Goal: Understand process/instructions

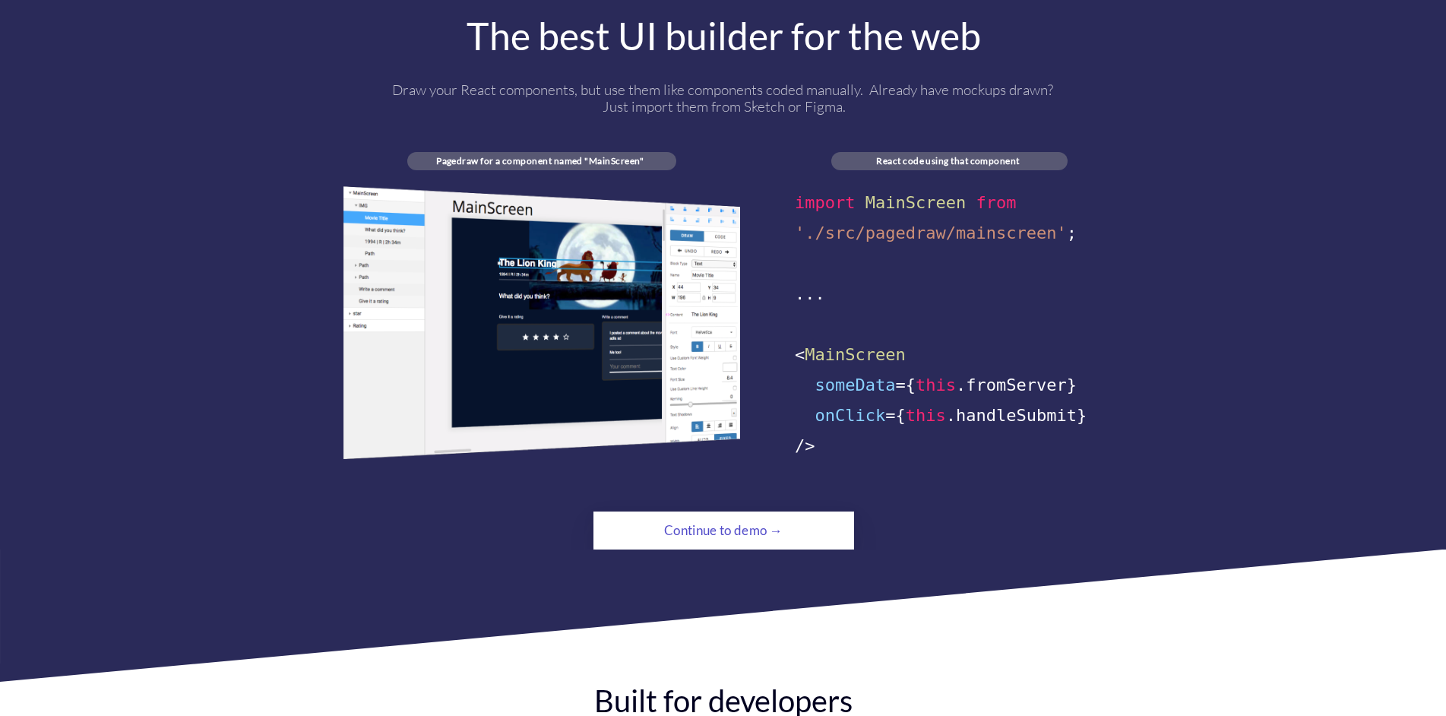
scroll to position [836, 0]
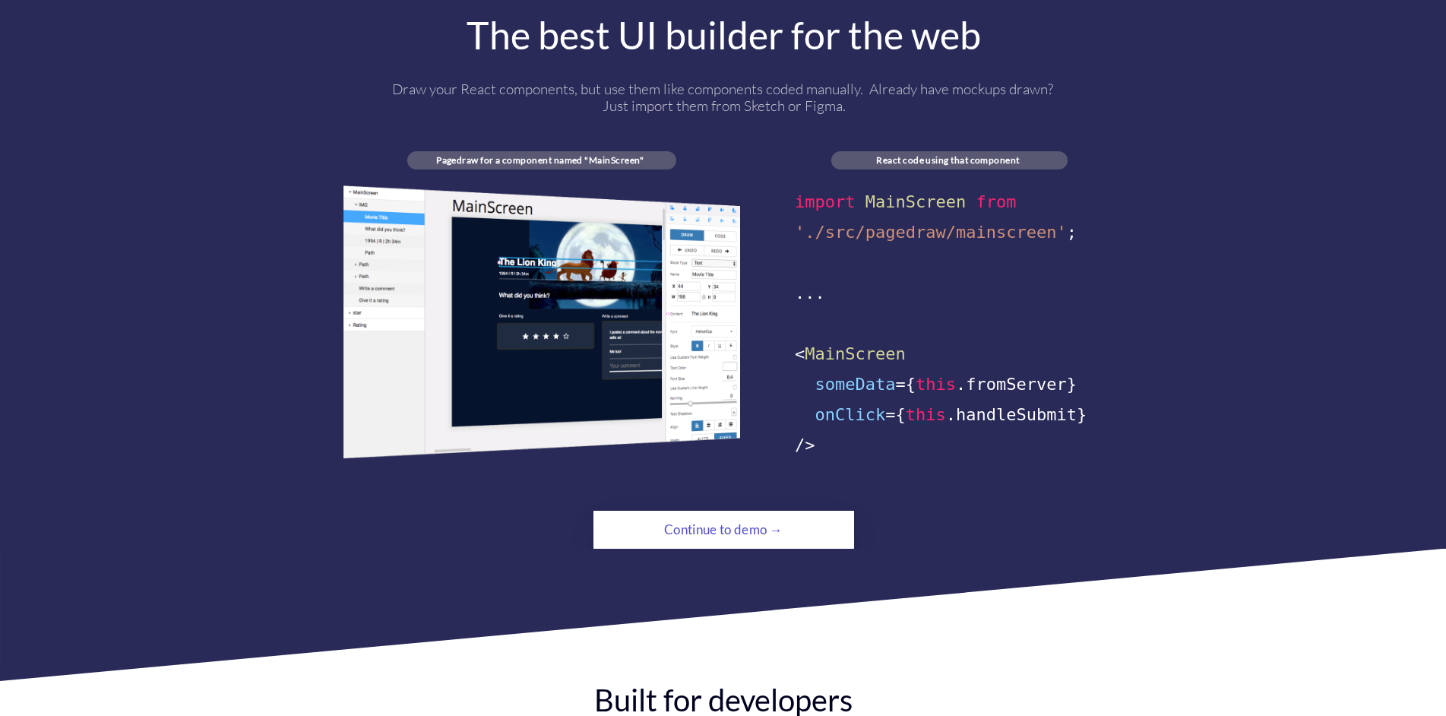
click at [738, 514] on div "Continue to demo →" at bounding box center [723, 529] width 178 height 30
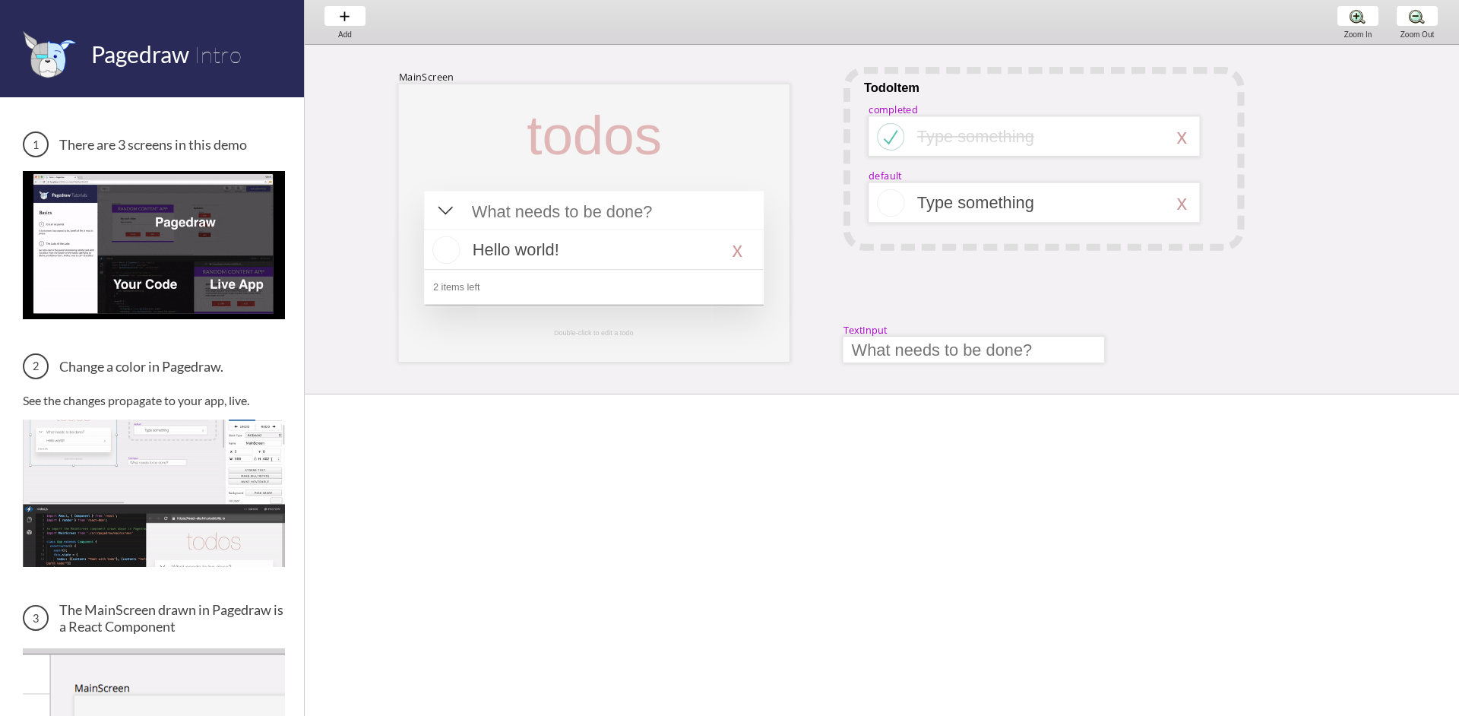
click at [127, 283] on img at bounding box center [154, 244] width 262 height 147
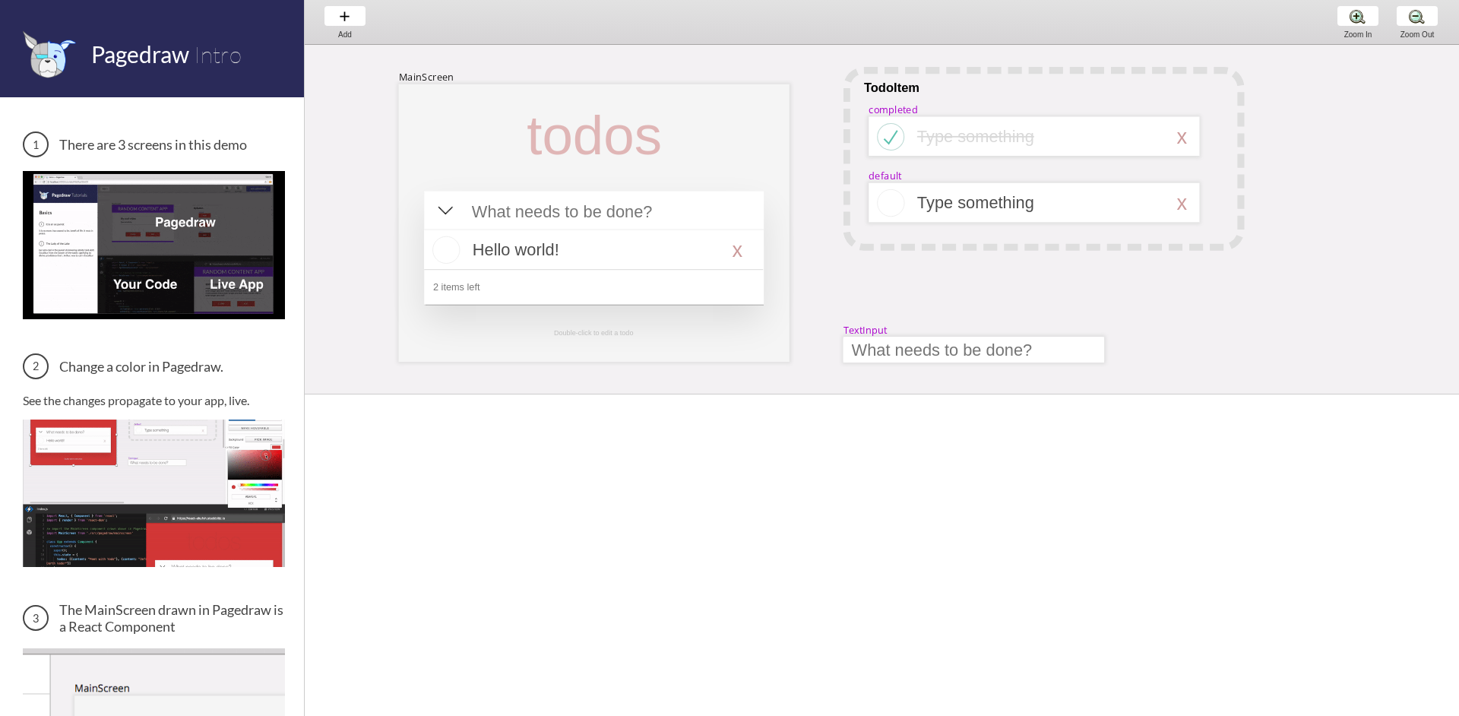
click at [132, 275] on img at bounding box center [154, 244] width 262 height 147
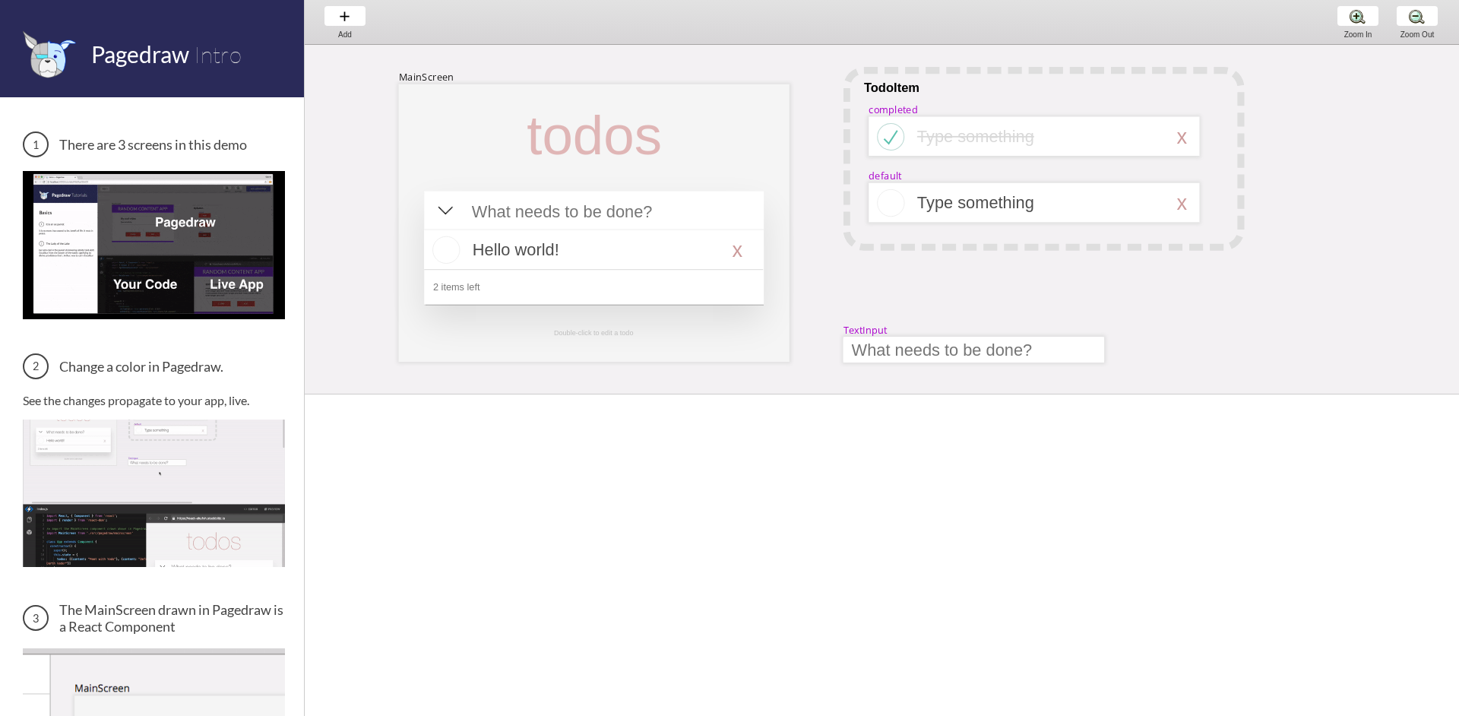
click at [234, 280] on img at bounding box center [154, 244] width 262 height 147
click at [157, 245] on img at bounding box center [154, 244] width 262 height 147
click at [573, 217] on div at bounding box center [593, 212] width 261 height 26
select select "15"
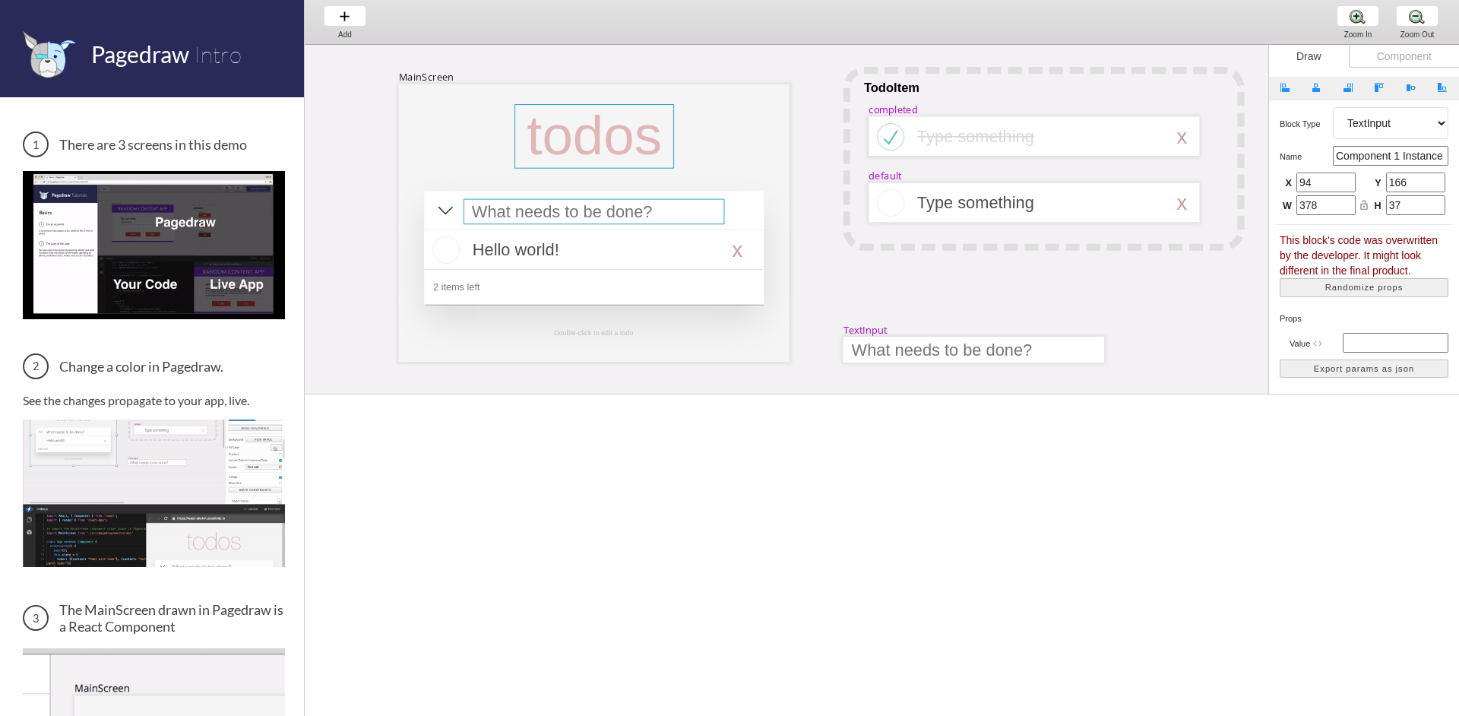
click at [613, 168] on div at bounding box center [594, 136] width 160 height 64
select select "3"
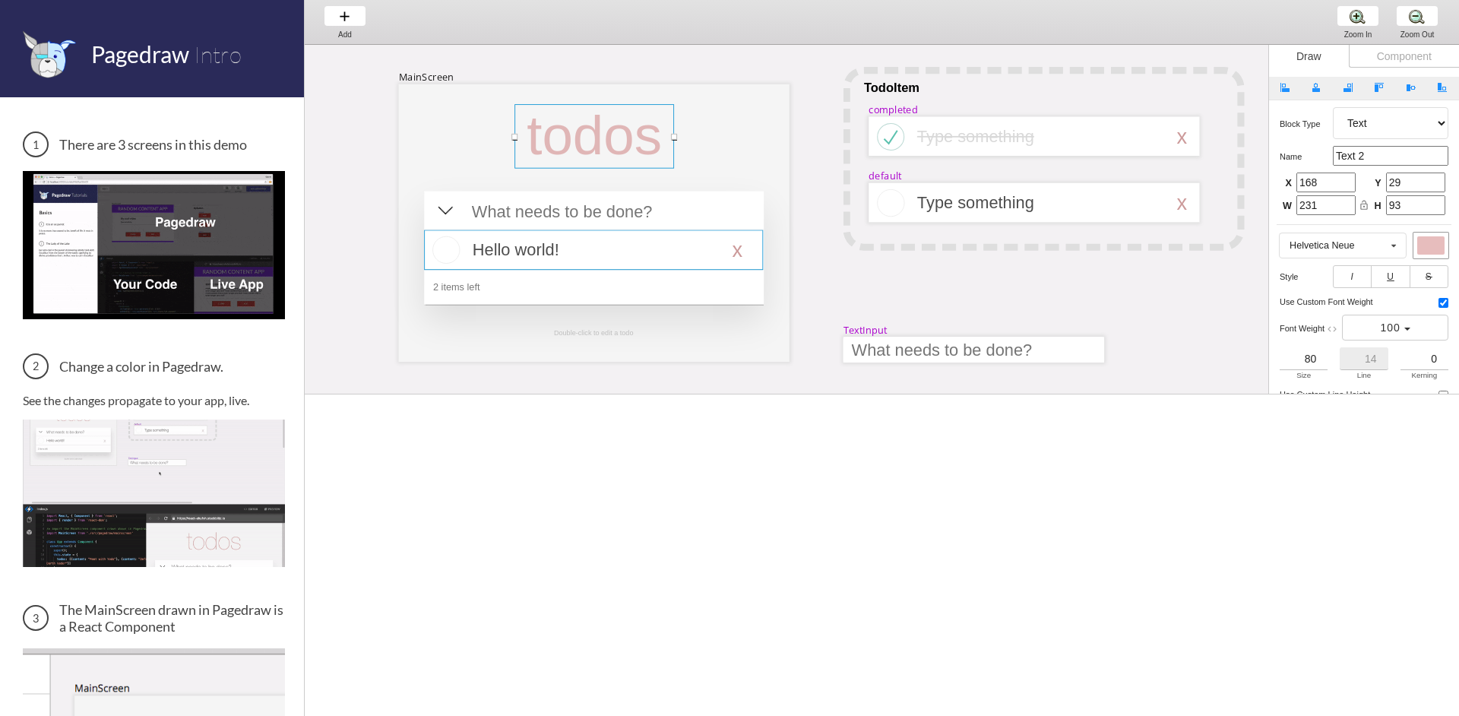
click at [586, 245] on div at bounding box center [593, 249] width 339 height 40
select select "16"
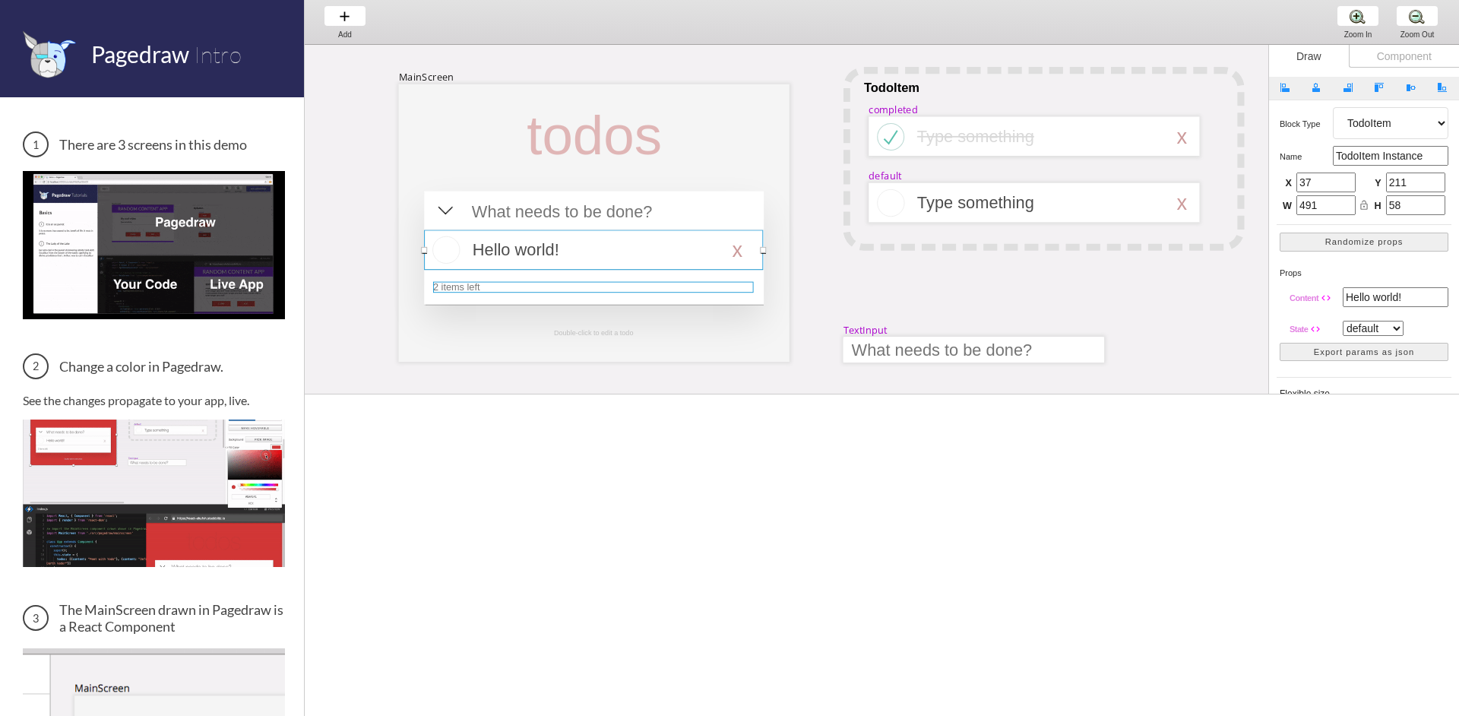
click at [584, 286] on div at bounding box center [593, 287] width 321 height 11
select select "3"
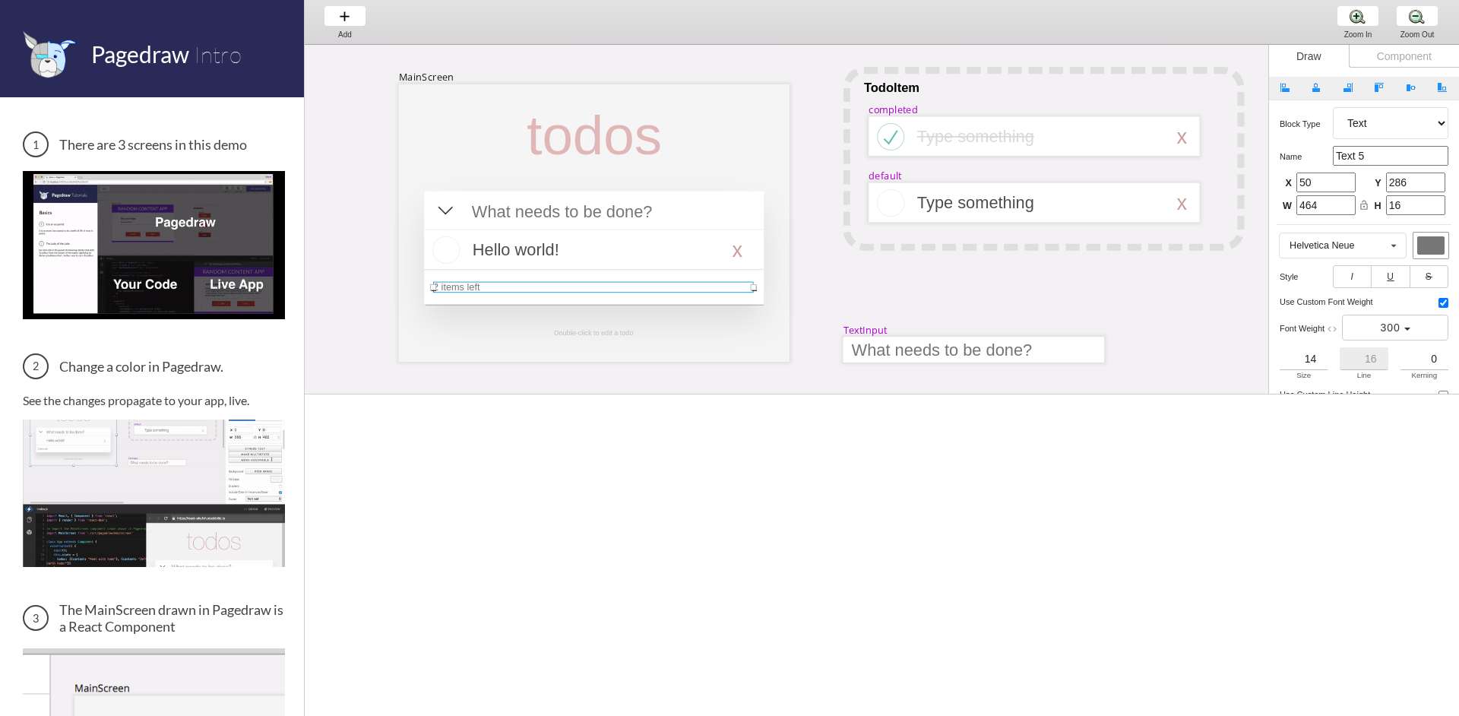
click at [1417, 58] on div "Component" at bounding box center [1403, 56] width 110 height 23
select select "6"
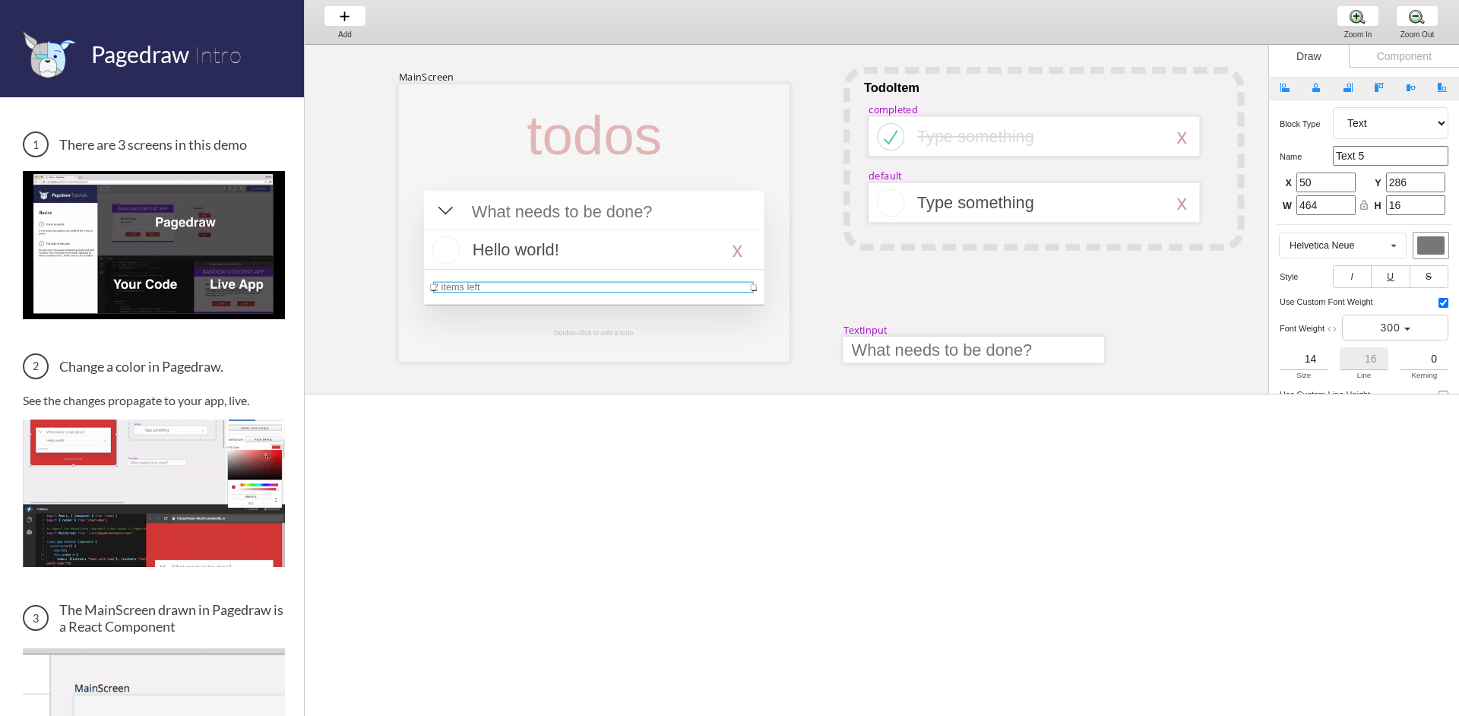
select select "7"
select select "3"
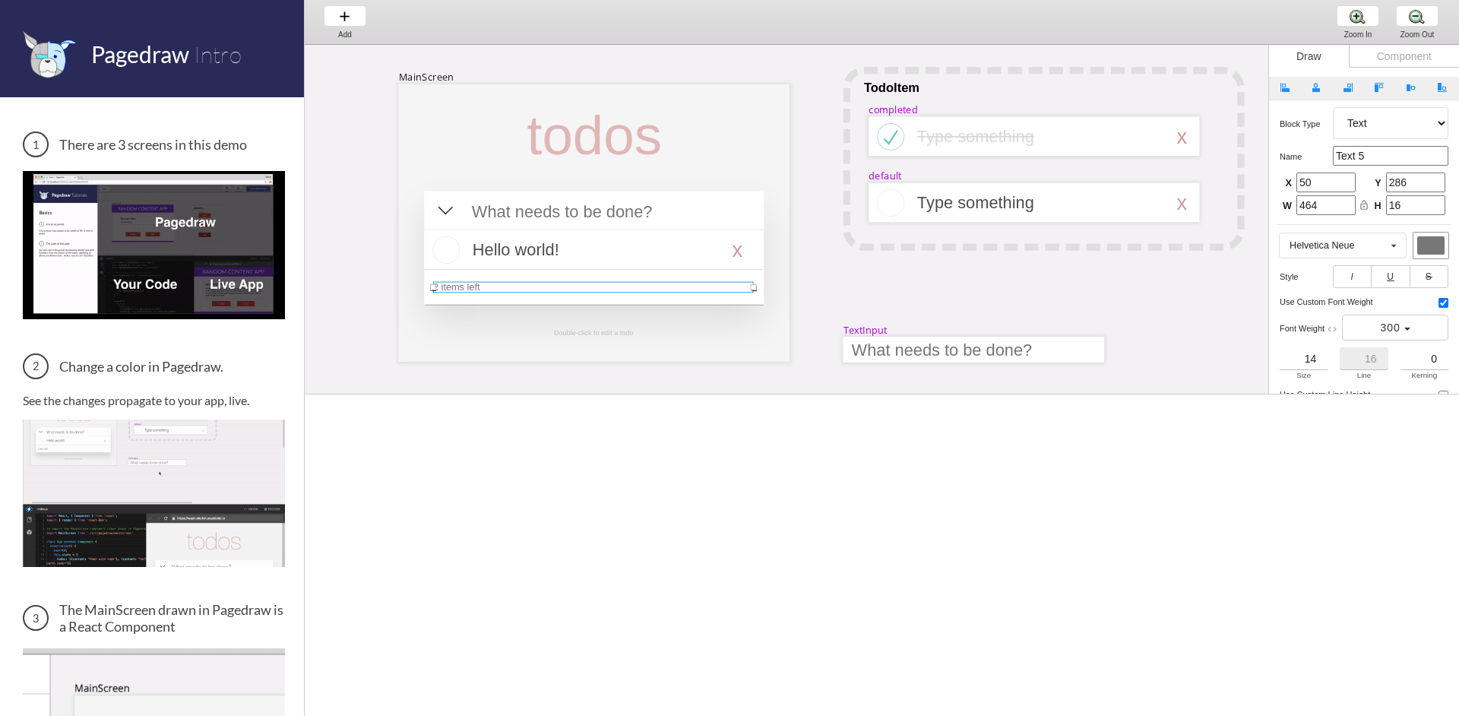
select select "8"
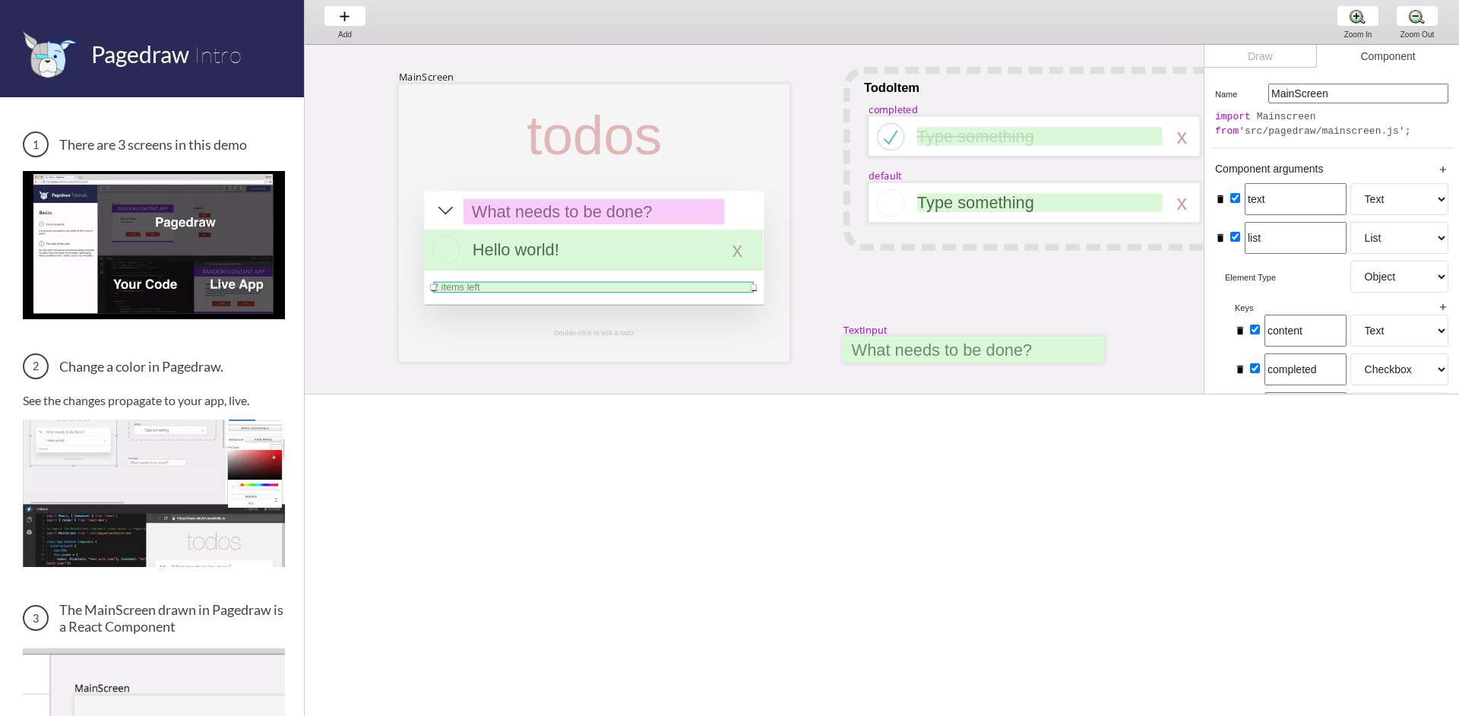
click at [1286, 58] on div "Draw" at bounding box center [1260, 56] width 112 height 23
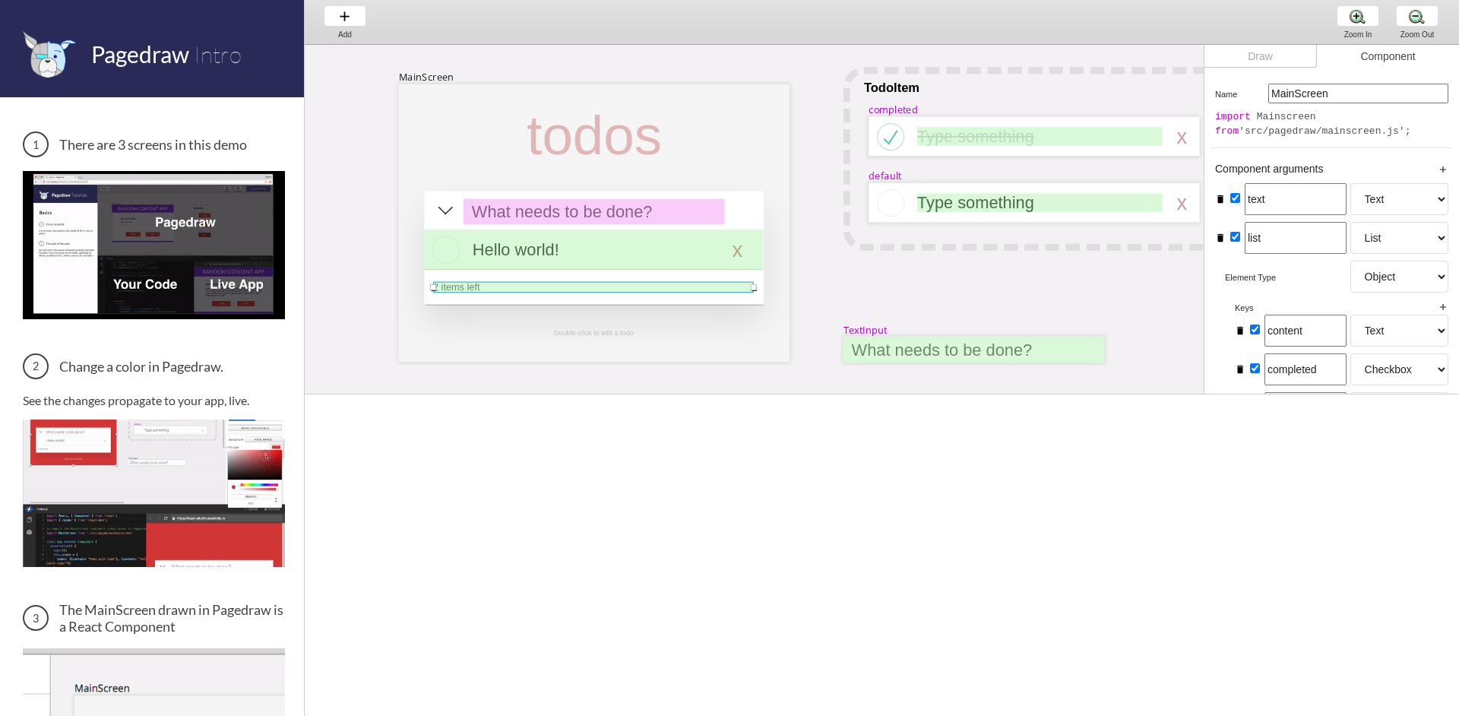
select select "3"
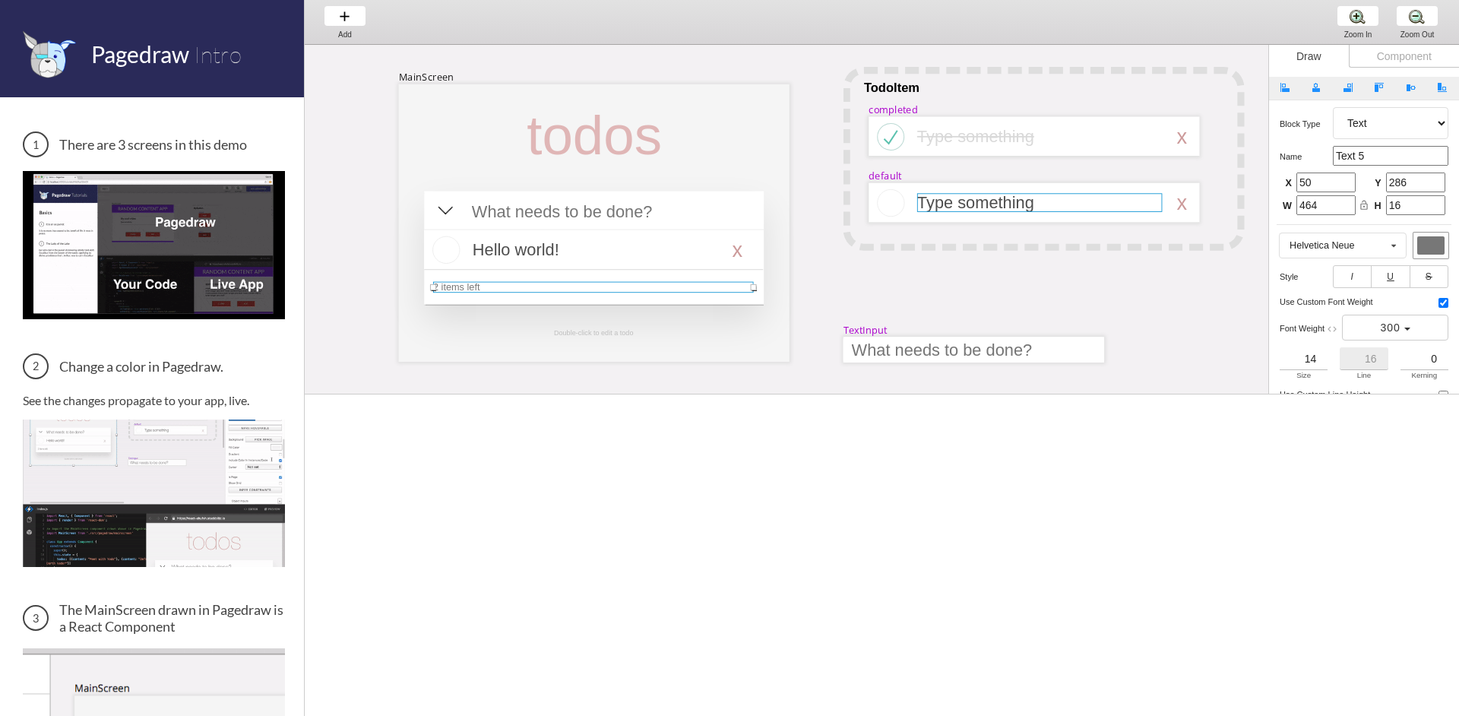
click at [966, 198] on div at bounding box center [1039, 202] width 245 height 19
select select "3"
click at [890, 179] on div "default" at bounding box center [884, 175] width 33 height 13
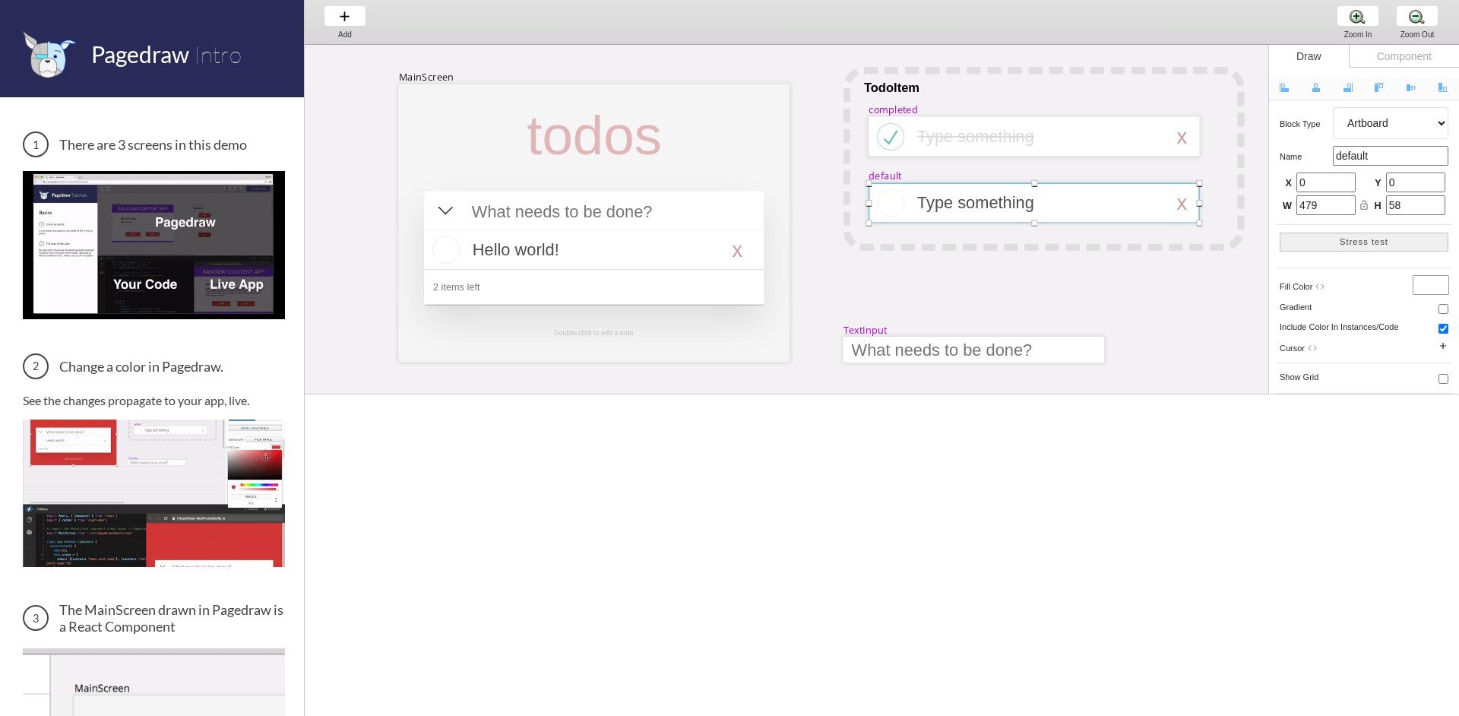
click at [886, 175] on div "default" at bounding box center [884, 175] width 33 height 13
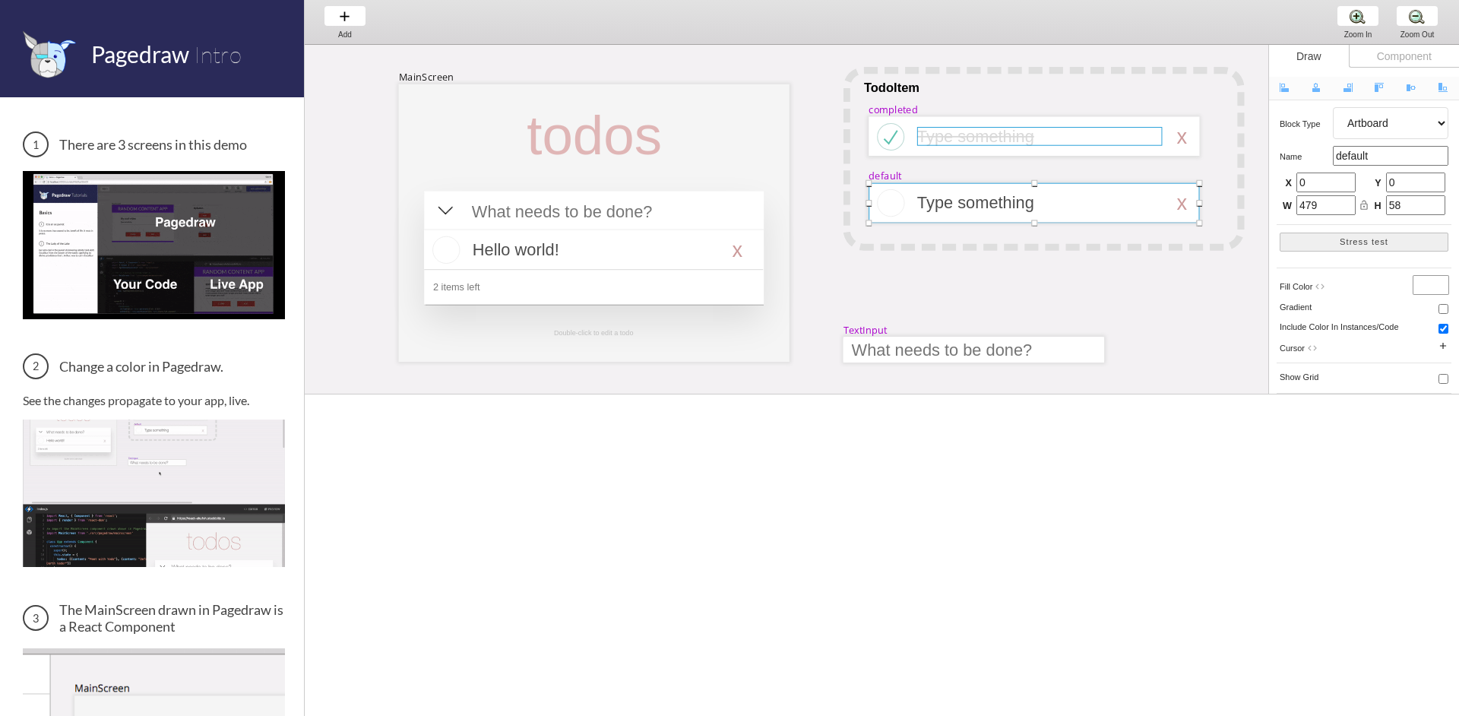
click at [928, 134] on div at bounding box center [1039, 136] width 245 height 19
select select "3"
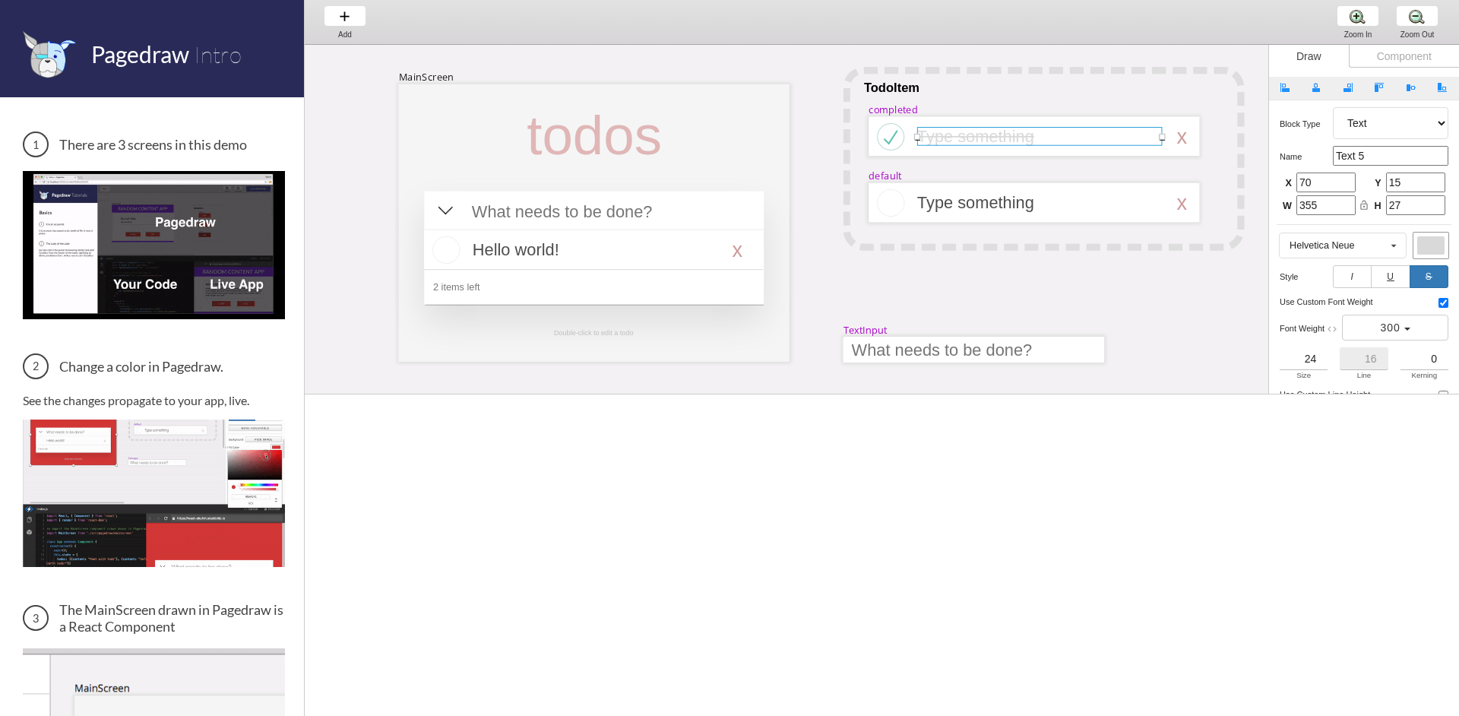
click at [906, 108] on div "completed" at bounding box center [892, 109] width 49 height 13
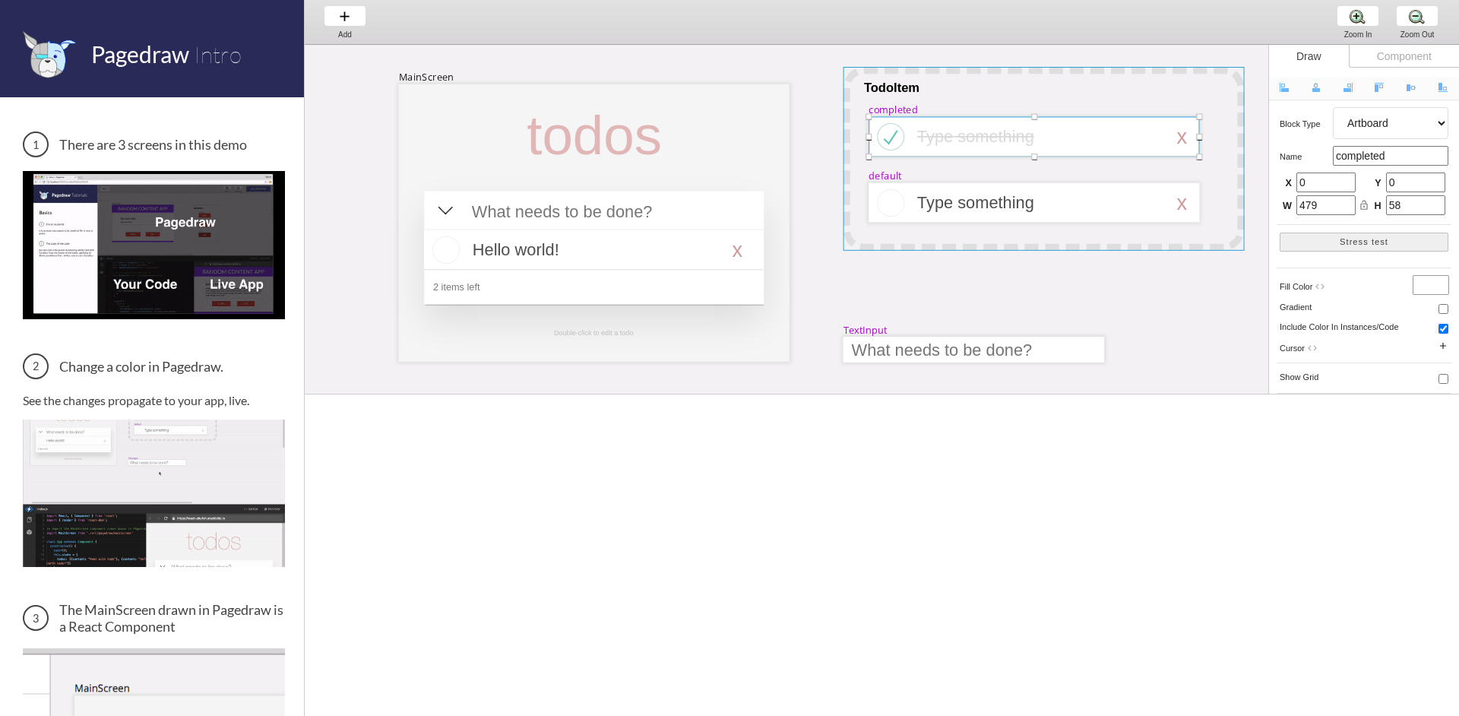
click at [884, 91] on div at bounding box center [1043, 159] width 401 height 184
select select "1"
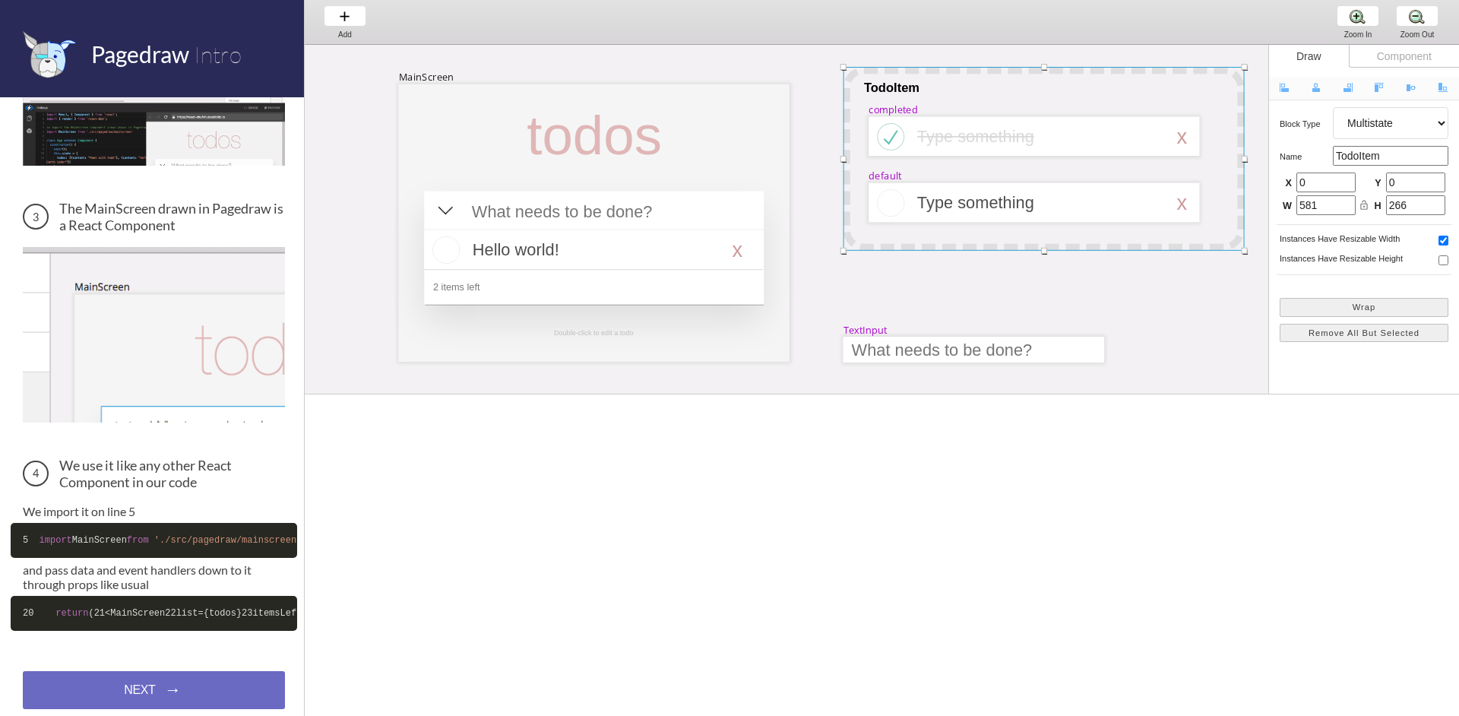
scroll to position [479, 0]
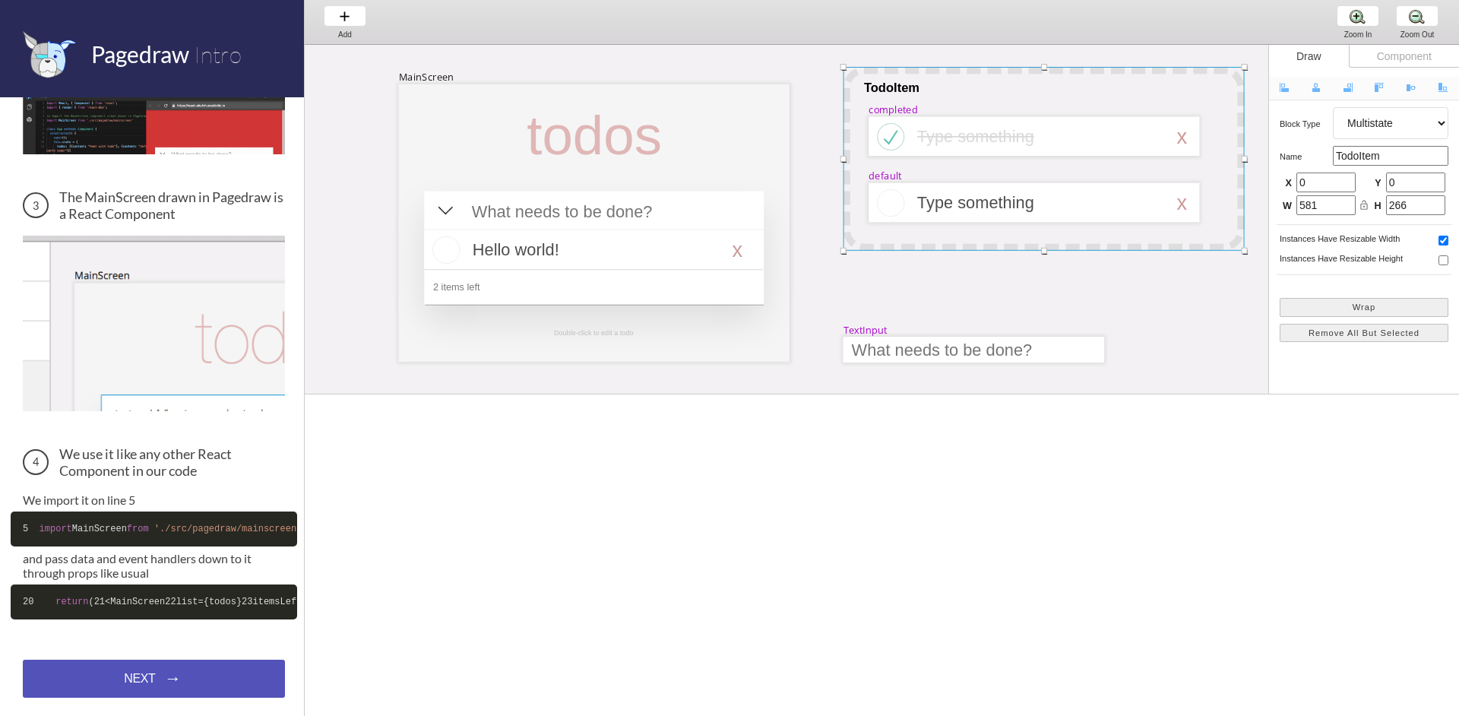
click at [179, 684] on div "NEXT → NEXT → NEXT →" at bounding box center [154, 678] width 262 height 38
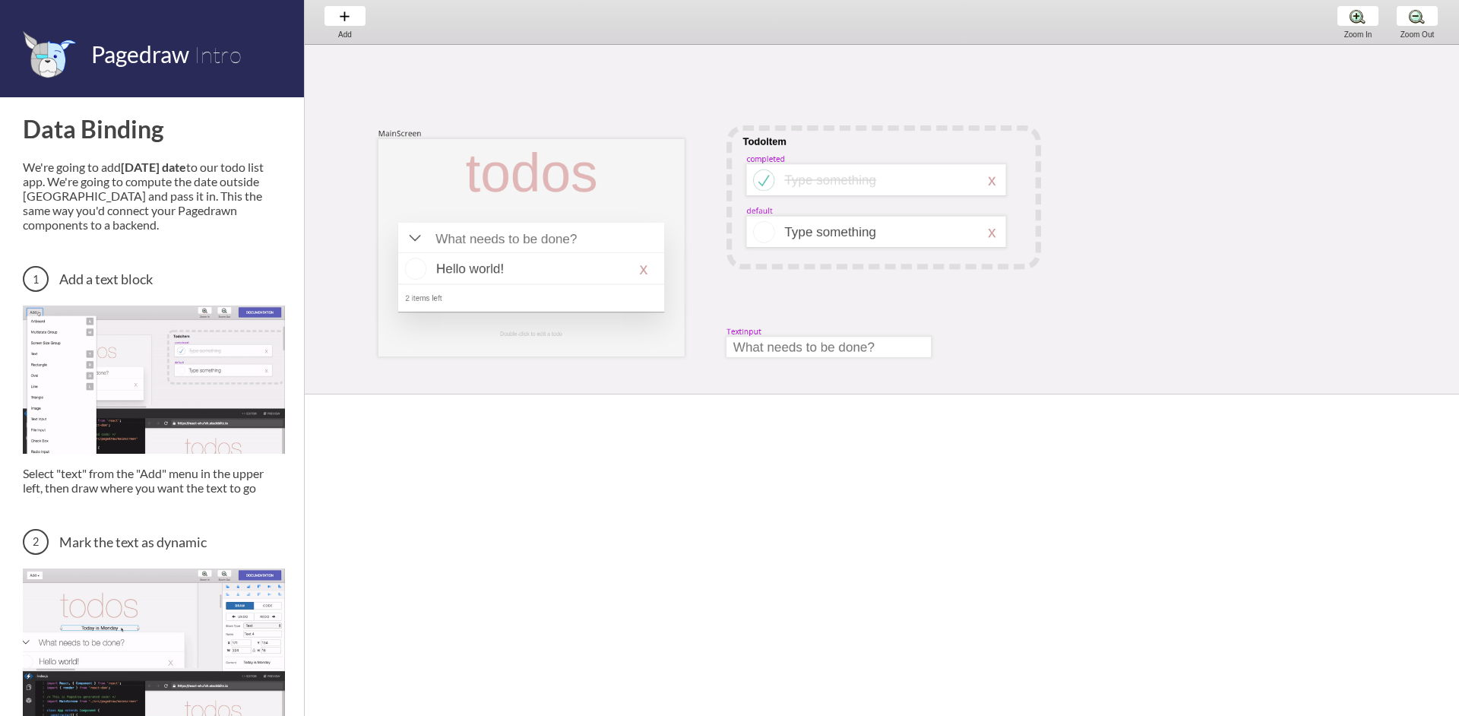
scroll to position [26, 0]
